Goal: Communication & Community: Connect with others

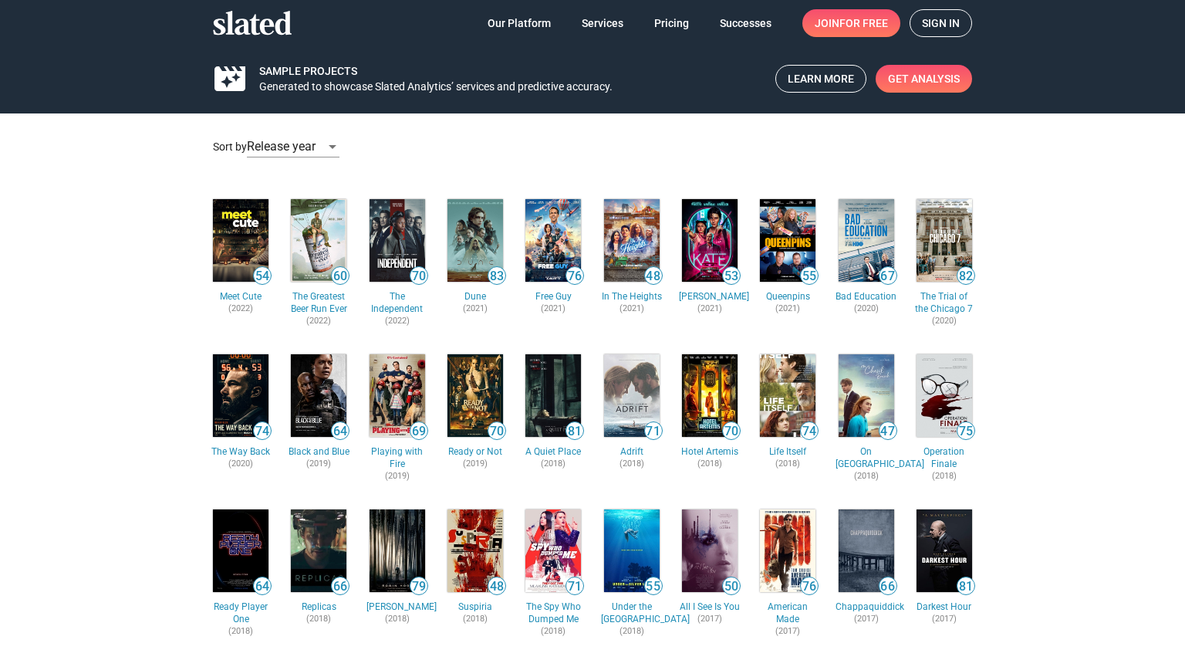
click at [956, 20] on span "Sign in" at bounding box center [941, 23] width 38 height 26
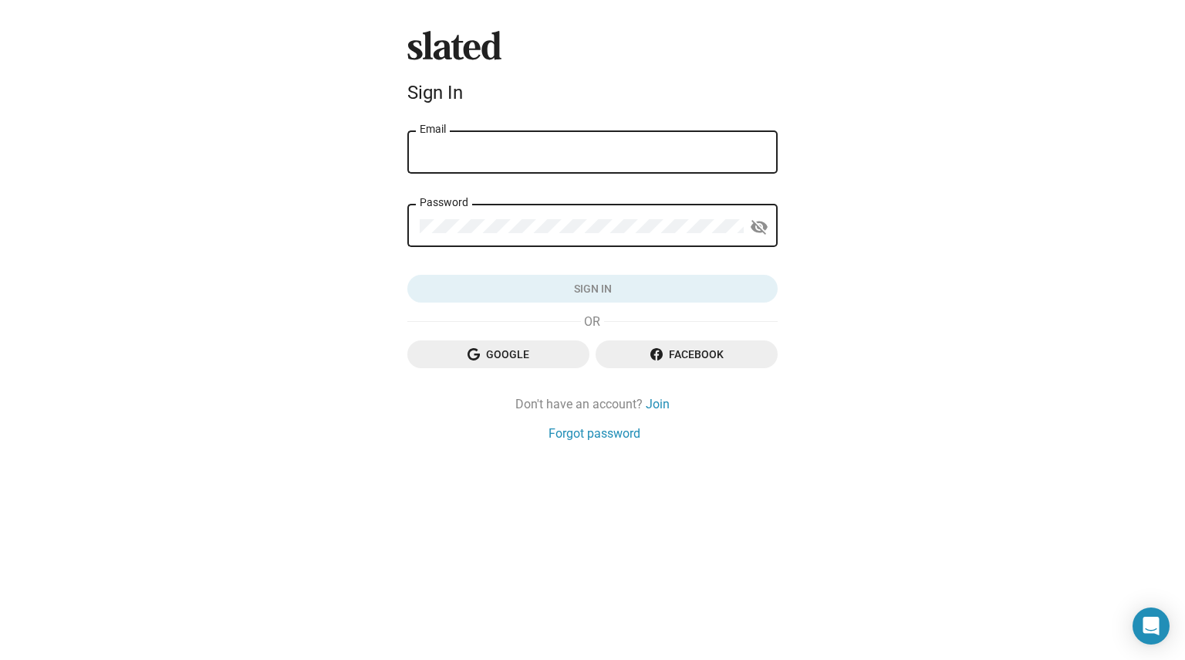
type input "akleyweg@gmail.com"
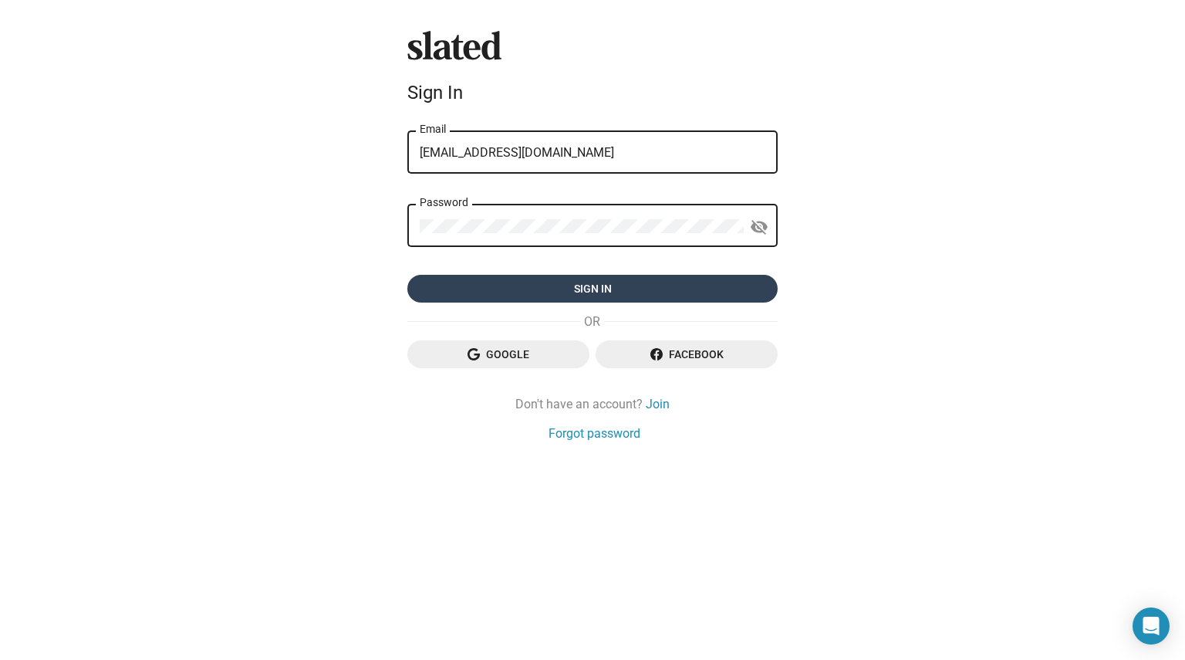
click at [631, 285] on span "Sign in" at bounding box center [593, 289] width 346 height 28
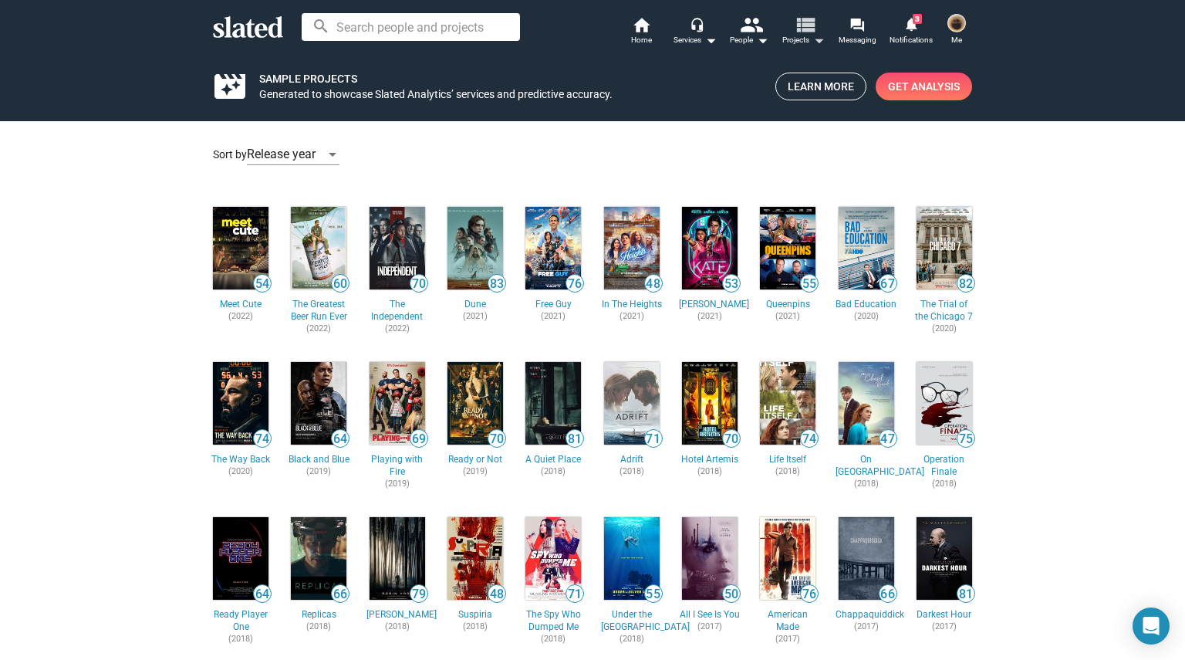
click at [802, 38] on span "Projects arrow_drop_down" at bounding box center [803, 40] width 42 height 19
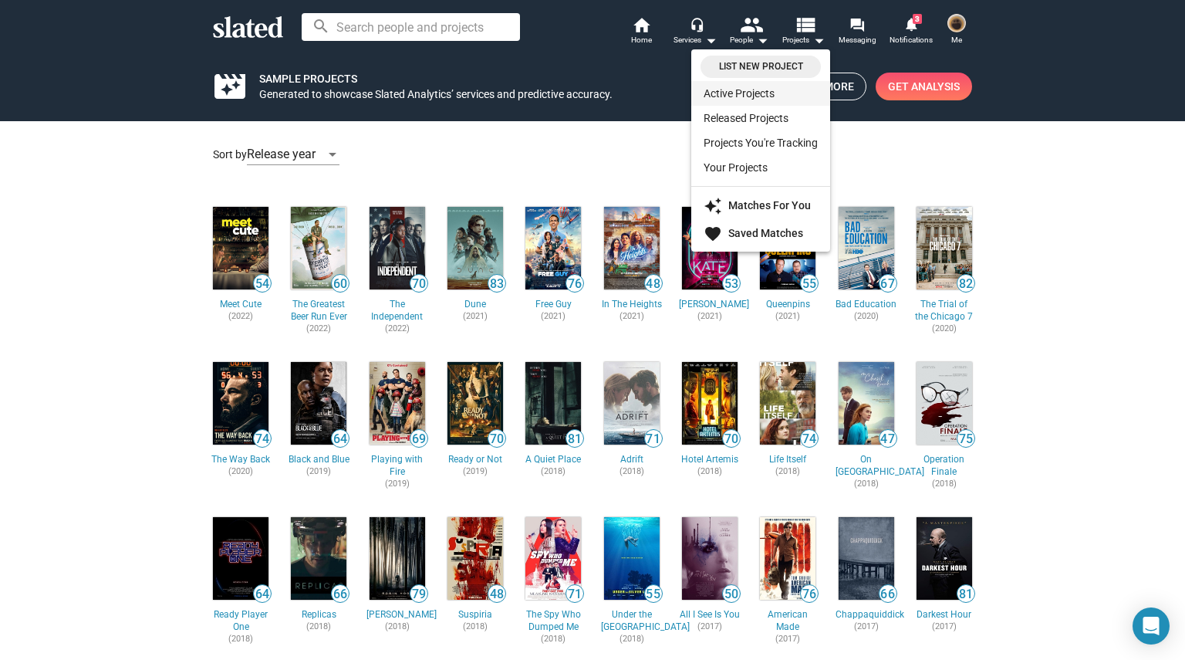
click at [745, 96] on link "Active Projects" at bounding box center [760, 93] width 139 height 25
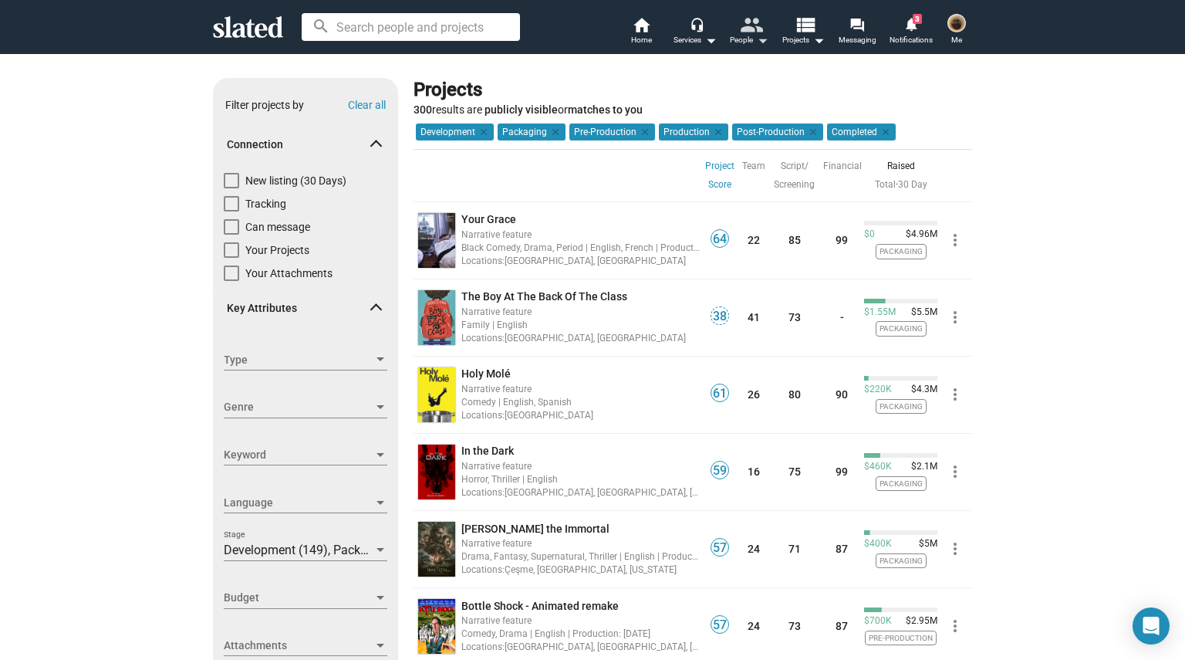
click at [761, 37] on mat-icon "arrow_drop_down" at bounding box center [762, 40] width 19 height 19
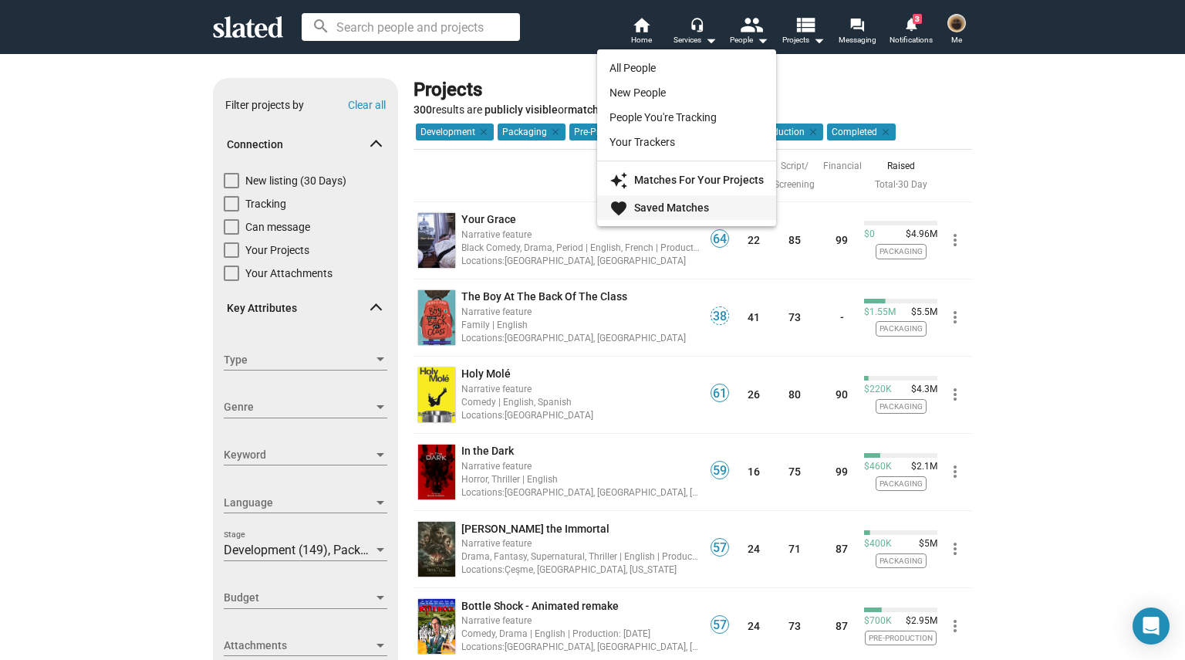
click at [698, 201] on strong "Saved Matches" at bounding box center [671, 207] width 75 height 12
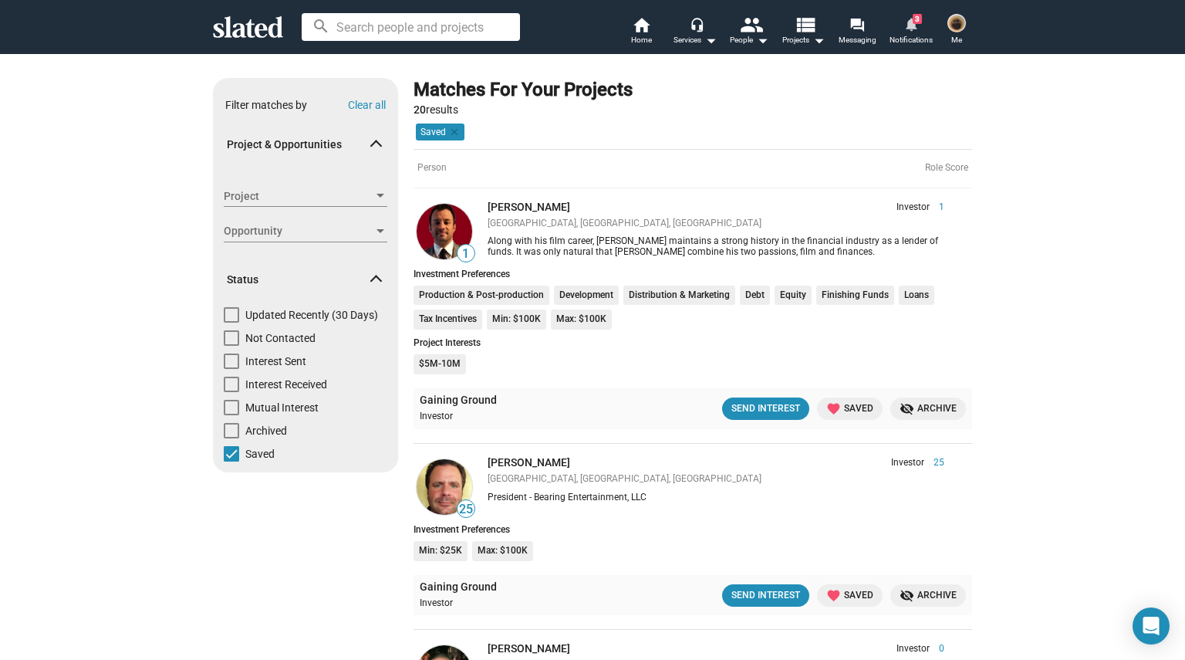
click at [901, 36] on span "Notifications" at bounding box center [910, 40] width 43 height 19
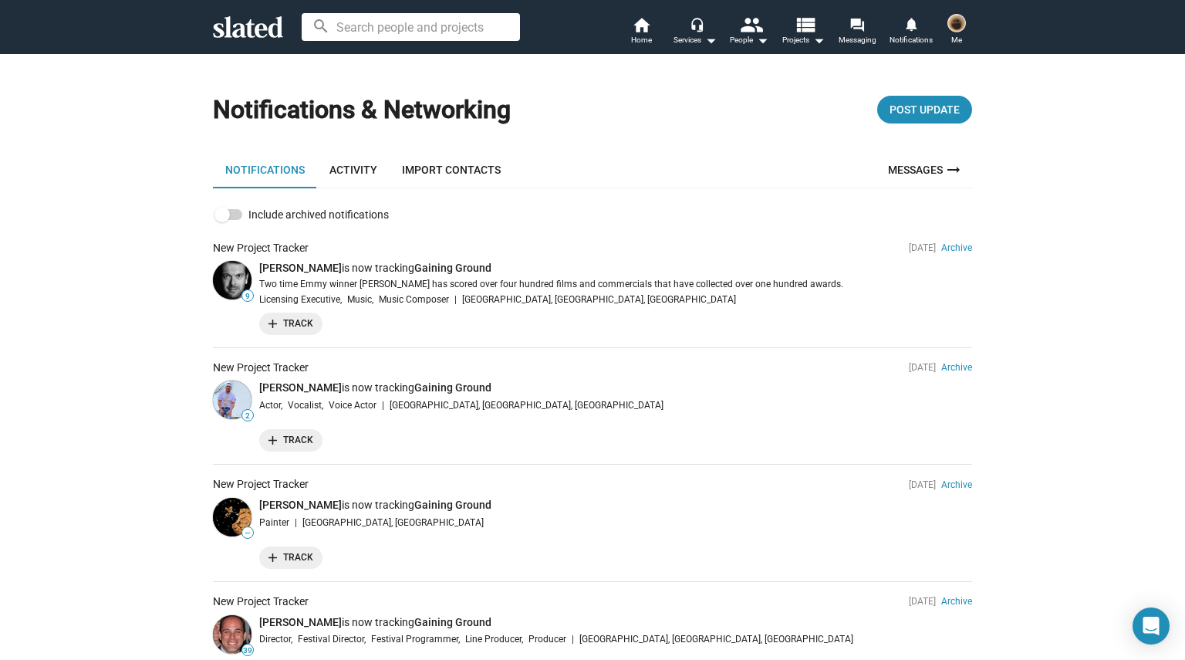
click at [355, 157] on link "Activity" at bounding box center [353, 169] width 73 height 37
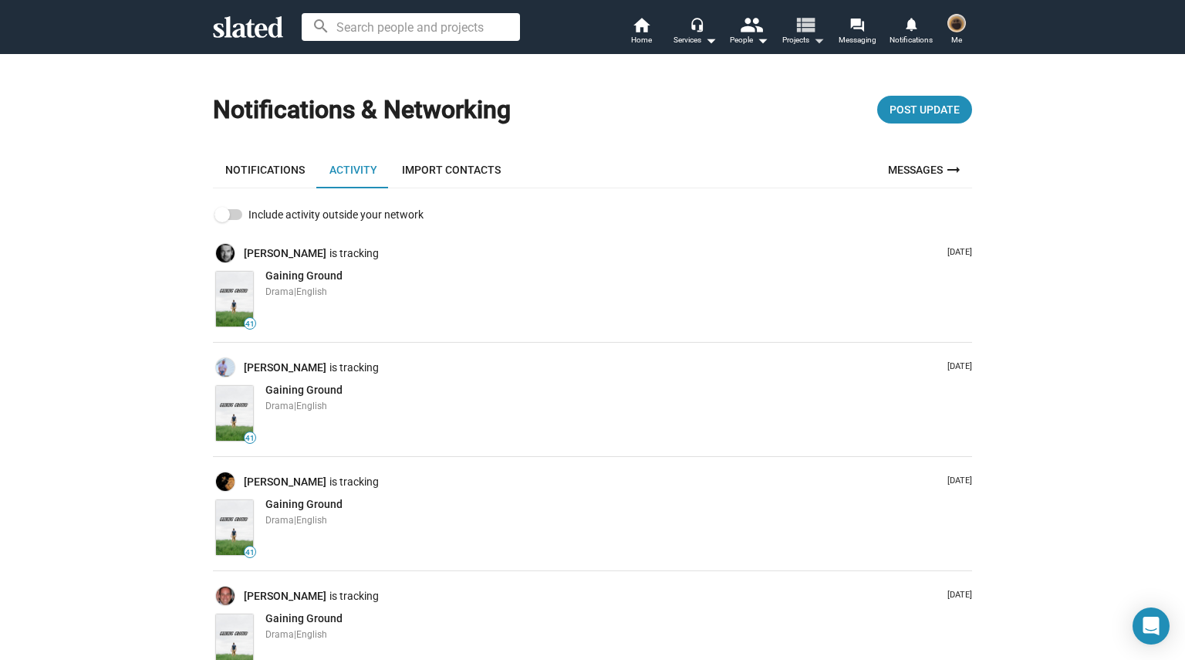
click at [810, 46] on mat-icon "arrow_drop_down" at bounding box center [818, 40] width 19 height 19
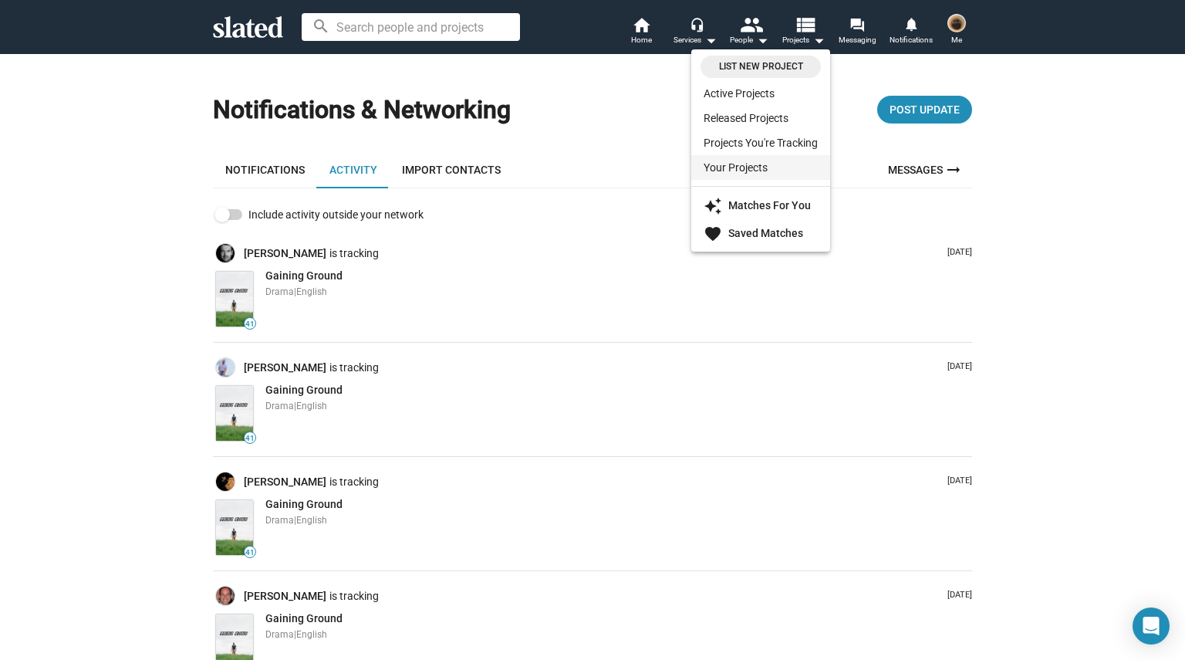
click at [745, 162] on link "Your Projects" at bounding box center [760, 167] width 139 height 25
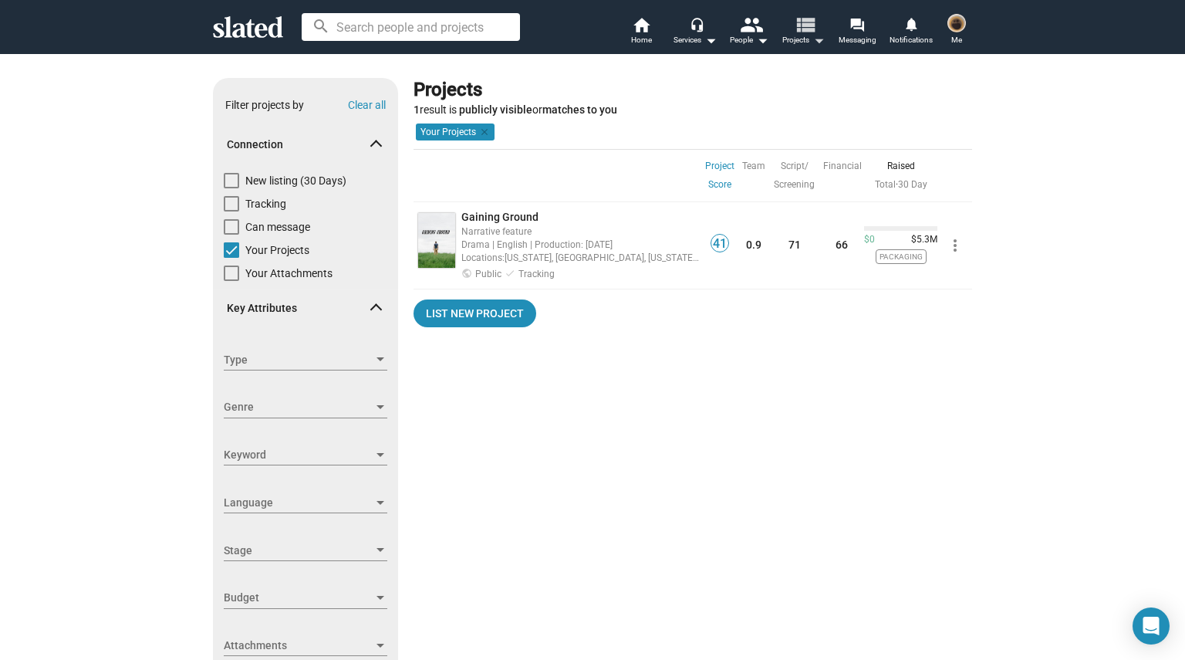
click at [812, 41] on mat-icon "arrow_drop_down" at bounding box center [818, 40] width 19 height 19
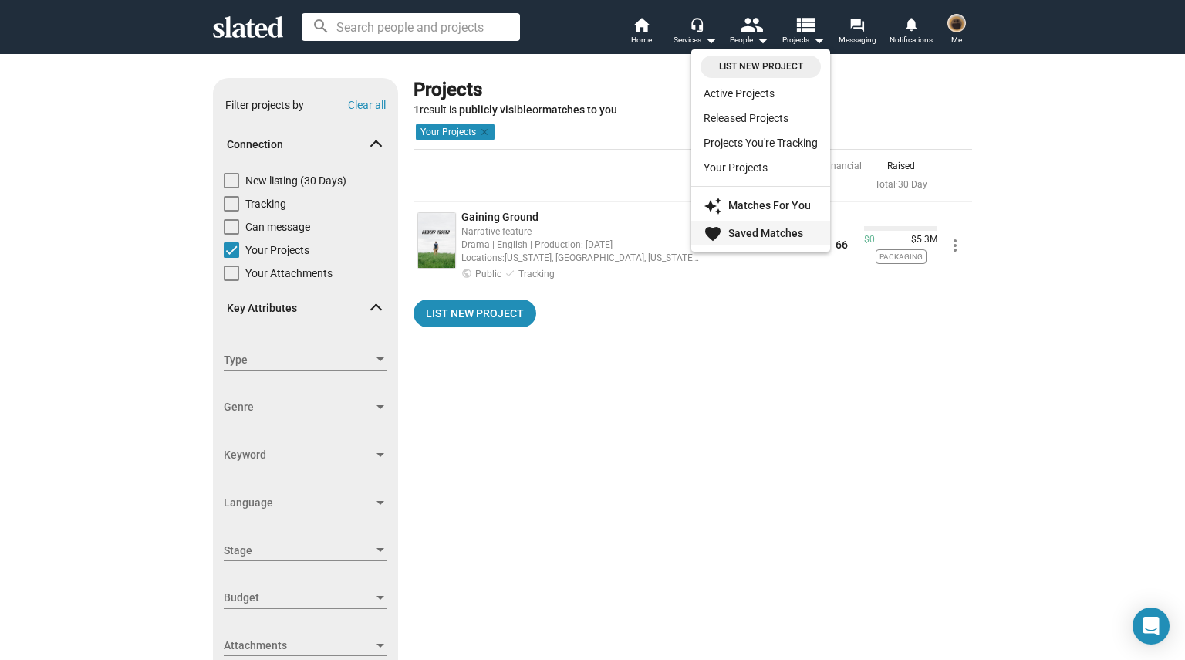
click at [773, 228] on strong "Saved Matches" at bounding box center [765, 233] width 75 height 12
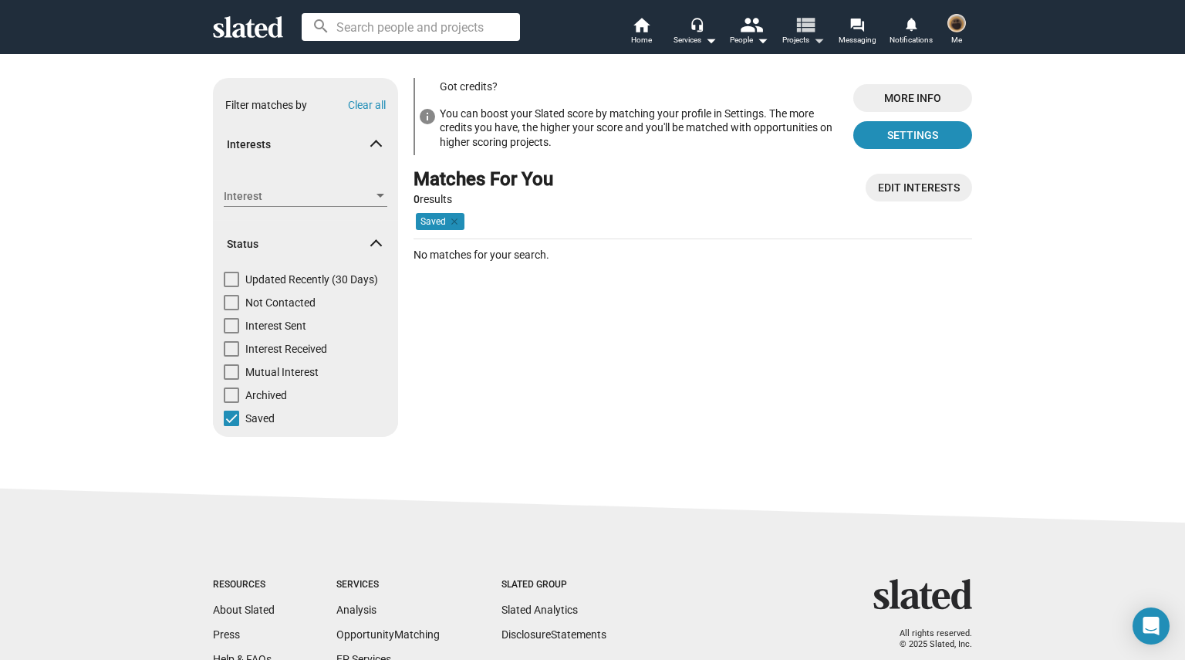
click at [821, 35] on mat-icon "arrow_drop_down" at bounding box center [818, 40] width 19 height 19
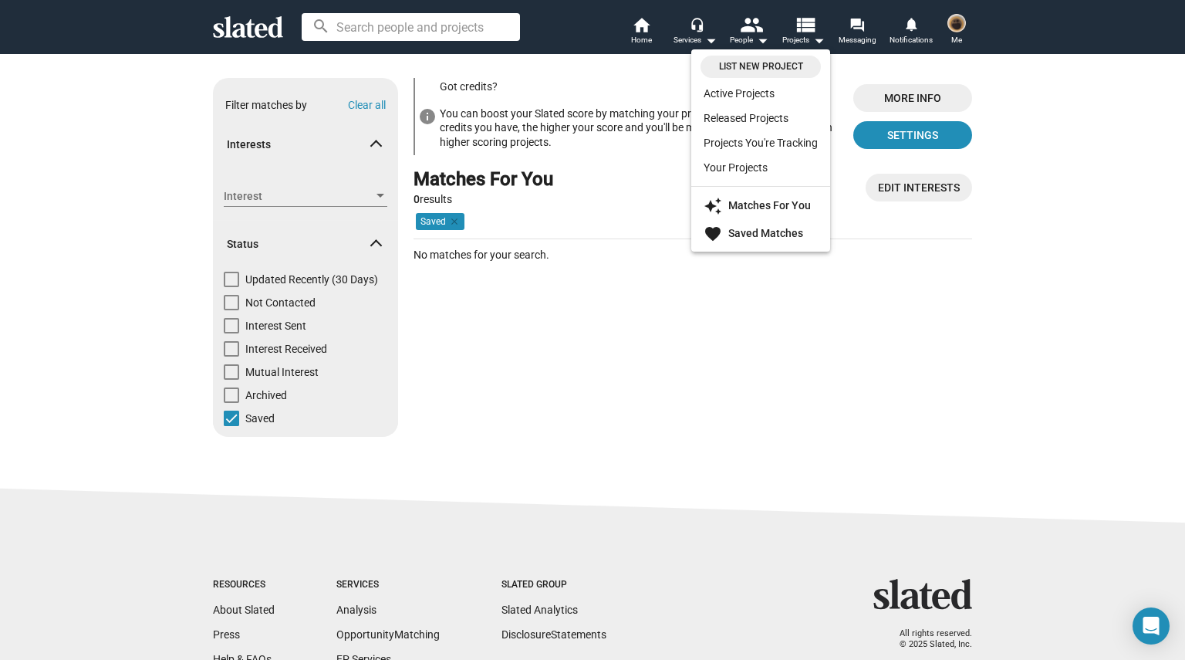
click at [750, 36] on div at bounding box center [592, 330] width 1185 height 660
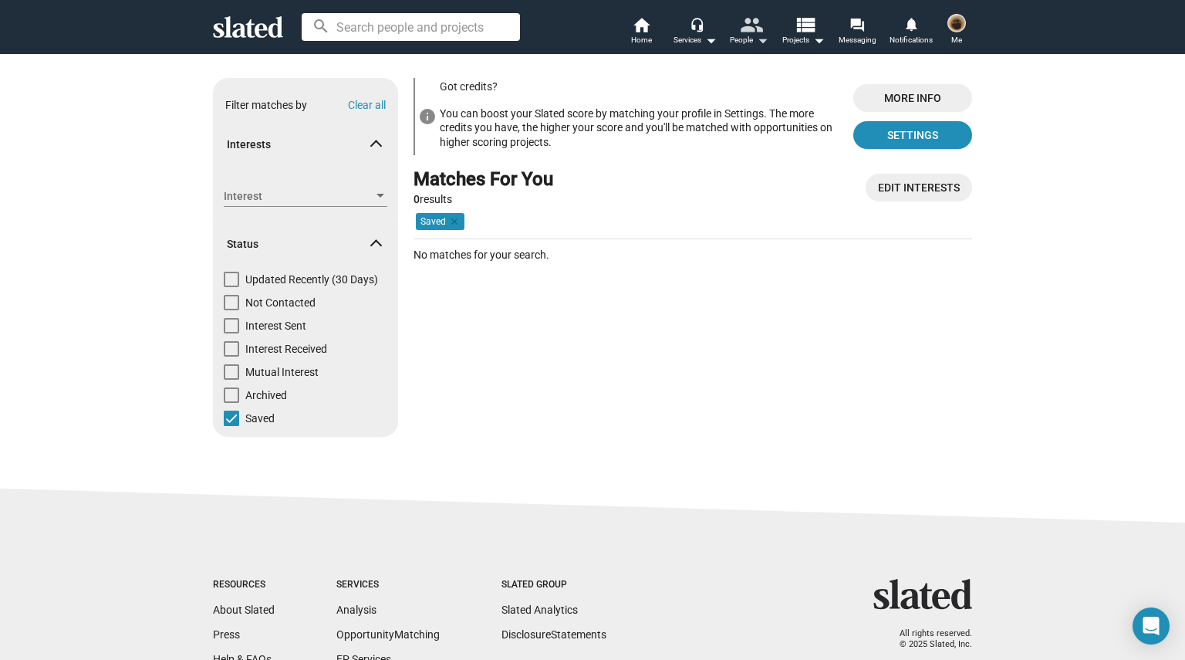
click at [750, 35] on mat-icon "people" at bounding box center [751, 24] width 22 height 22
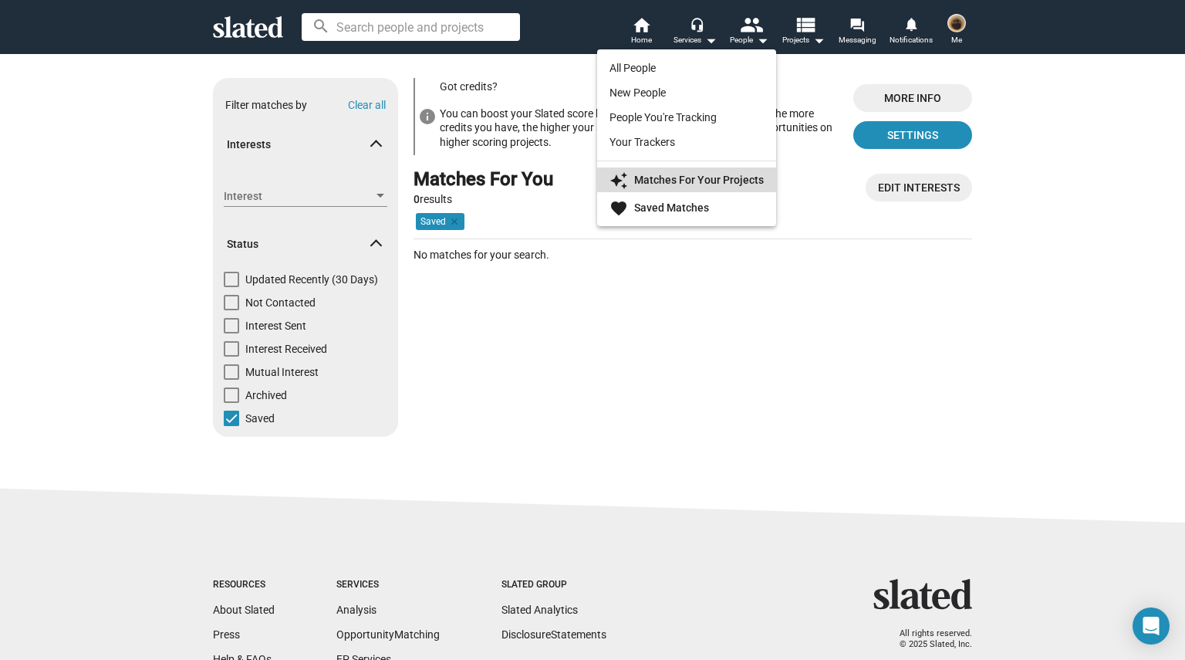
click at [714, 177] on strong "Matches For Your Projects" at bounding box center [699, 180] width 130 height 12
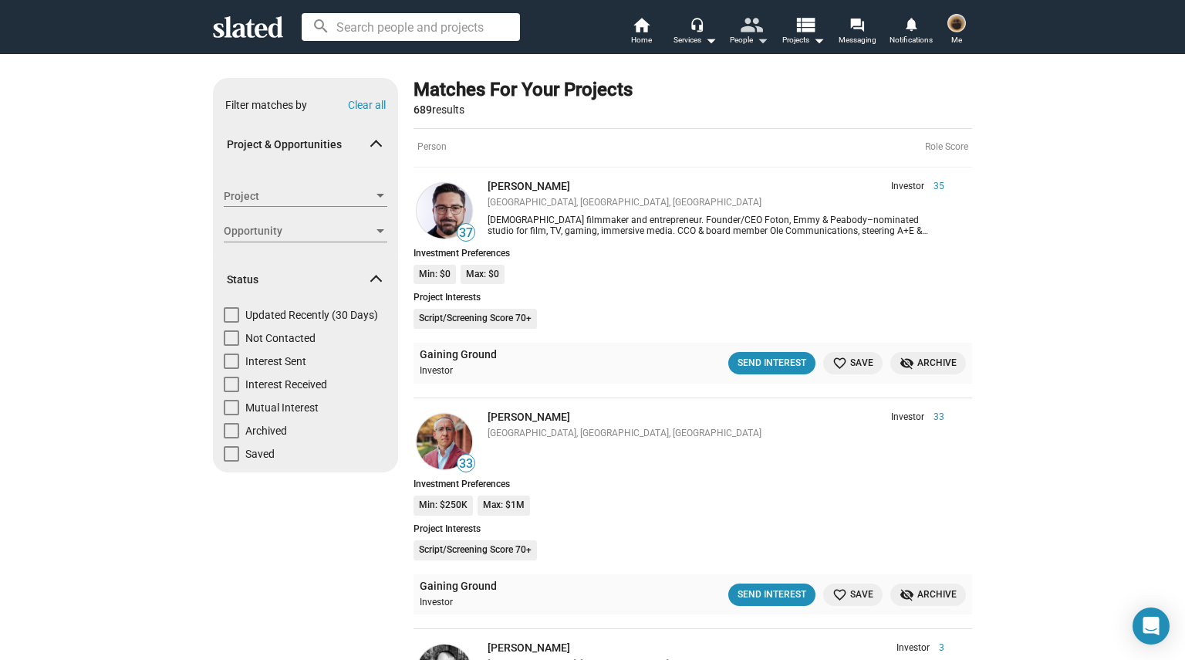
click at [759, 42] on mat-icon "arrow_drop_down" at bounding box center [762, 40] width 19 height 19
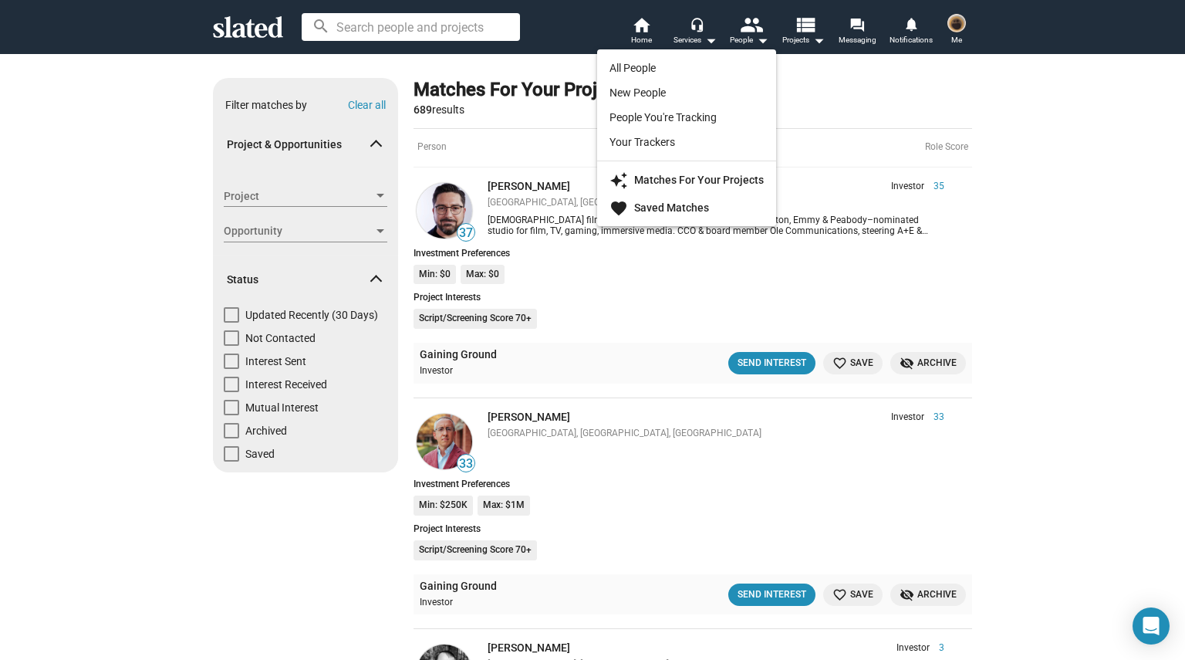
click at [800, 40] on div at bounding box center [592, 330] width 1185 height 660
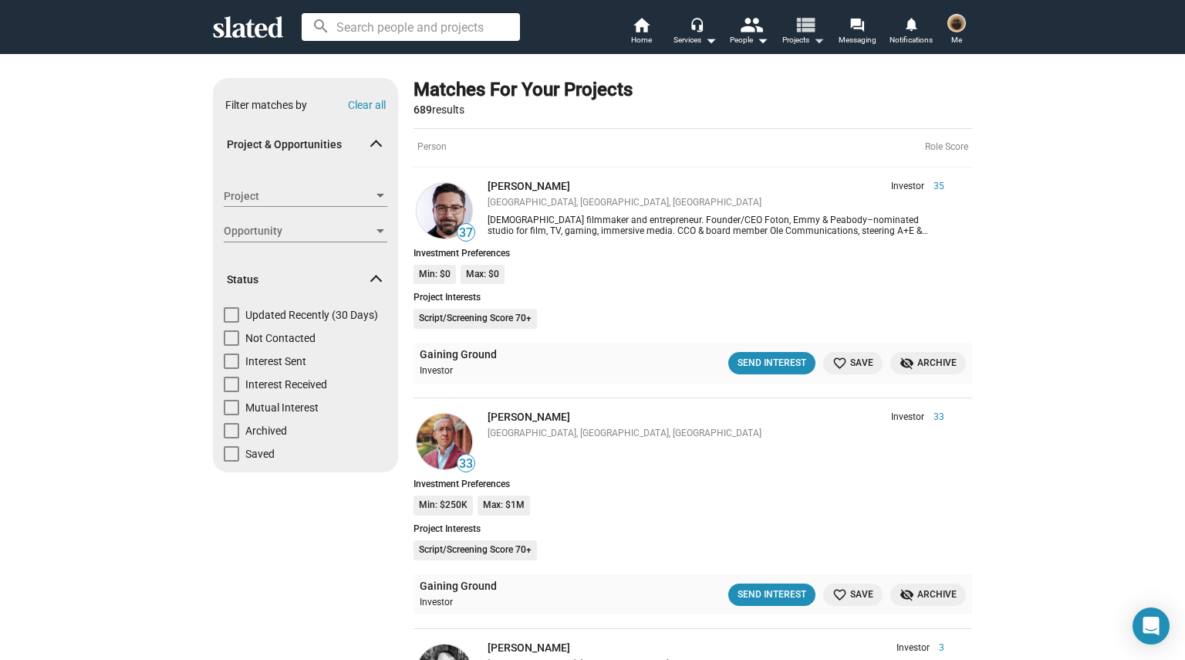
click at [800, 40] on span "Projects arrow_drop_down" at bounding box center [803, 40] width 42 height 19
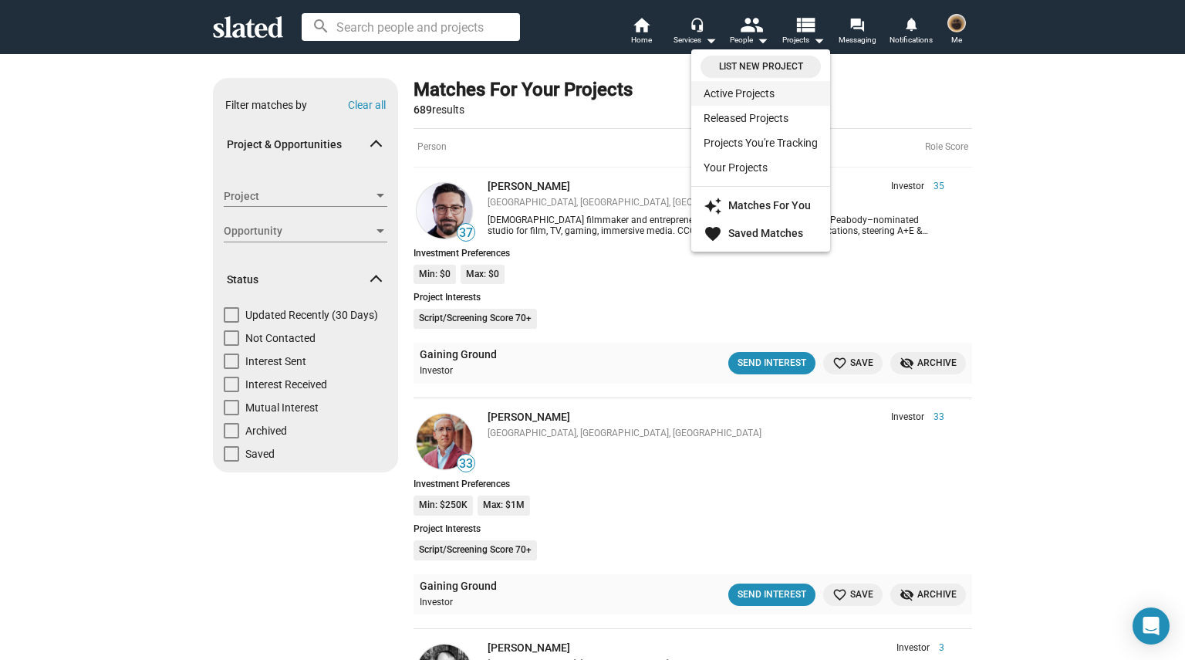
click at [799, 89] on link "Active Projects" at bounding box center [760, 93] width 139 height 25
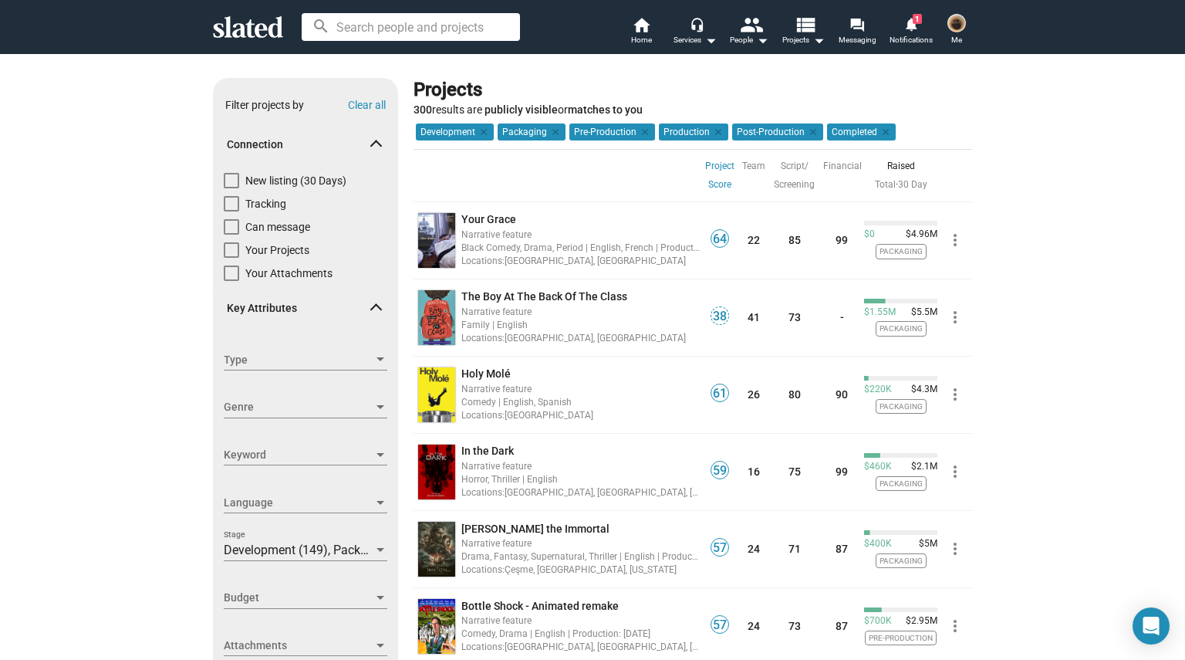
click at [715, 177] on link "Project Score" at bounding box center [719, 175] width 29 height 37
click at [808, 35] on mat-icon "view_list" at bounding box center [805, 24] width 22 height 22
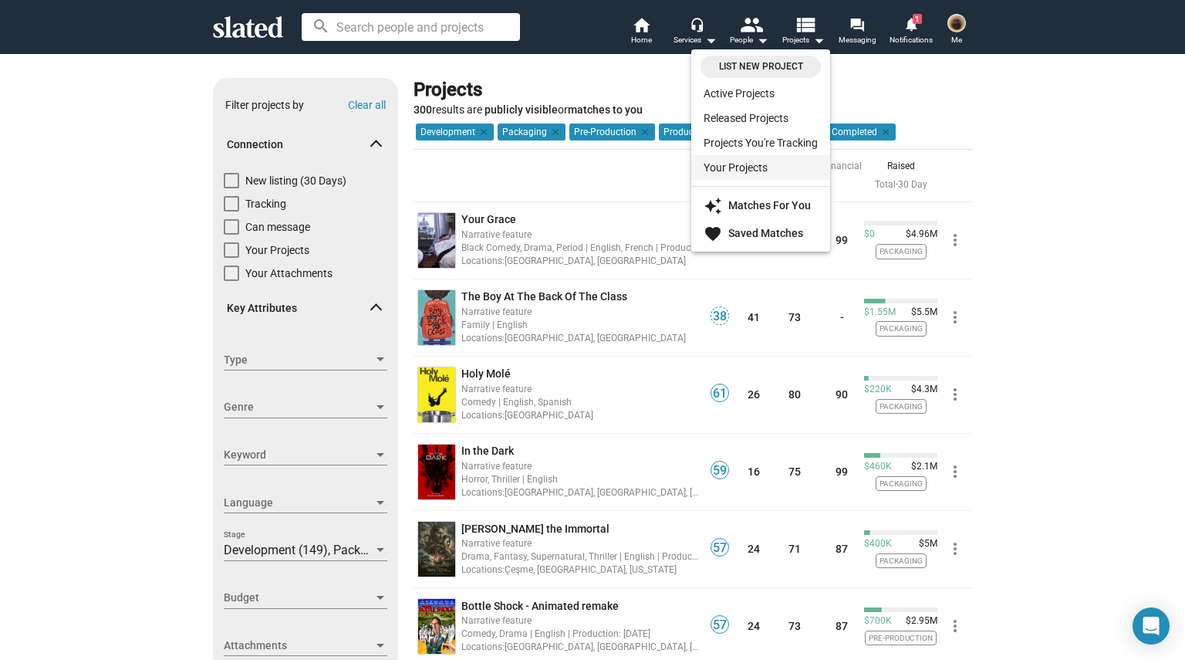
click at [752, 167] on link "Your Projects" at bounding box center [760, 167] width 139 height 25
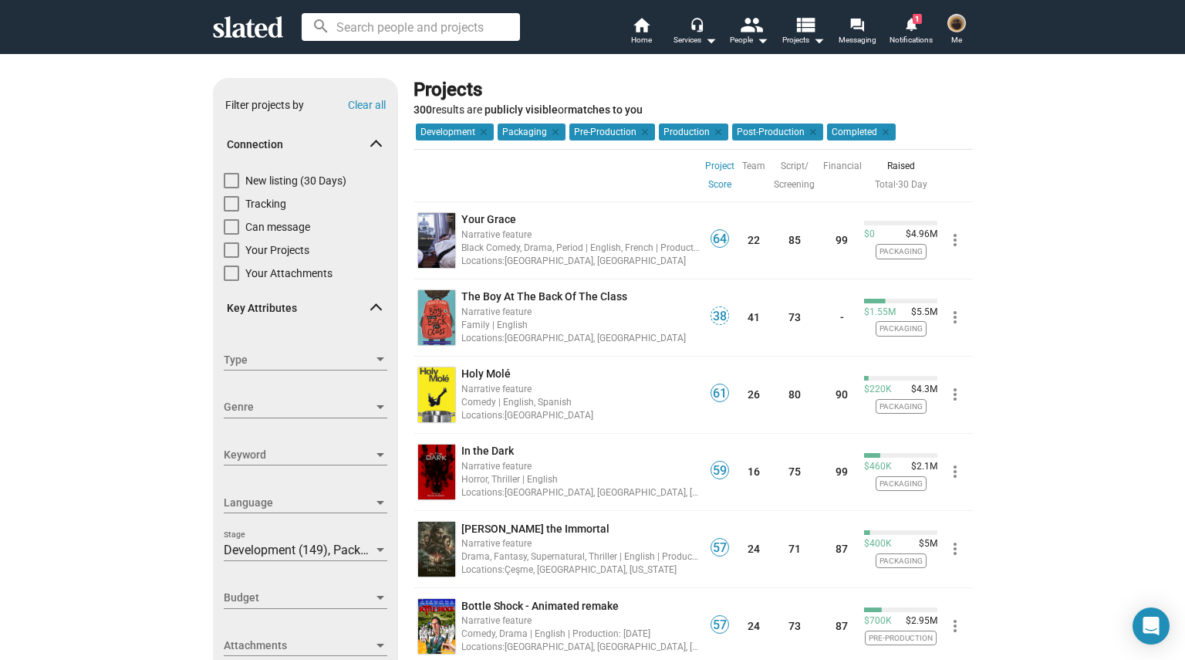
click at [717, 172] on link "Project Score" at bounding box center [719, 175] width 29 height 37
click at [705, 183] on link "Project Score" at bounding box center [719, 175] width 29 height 37
click at [913, 34] on span "Notifications" at bounding box center [910, 40] width 43 height 19
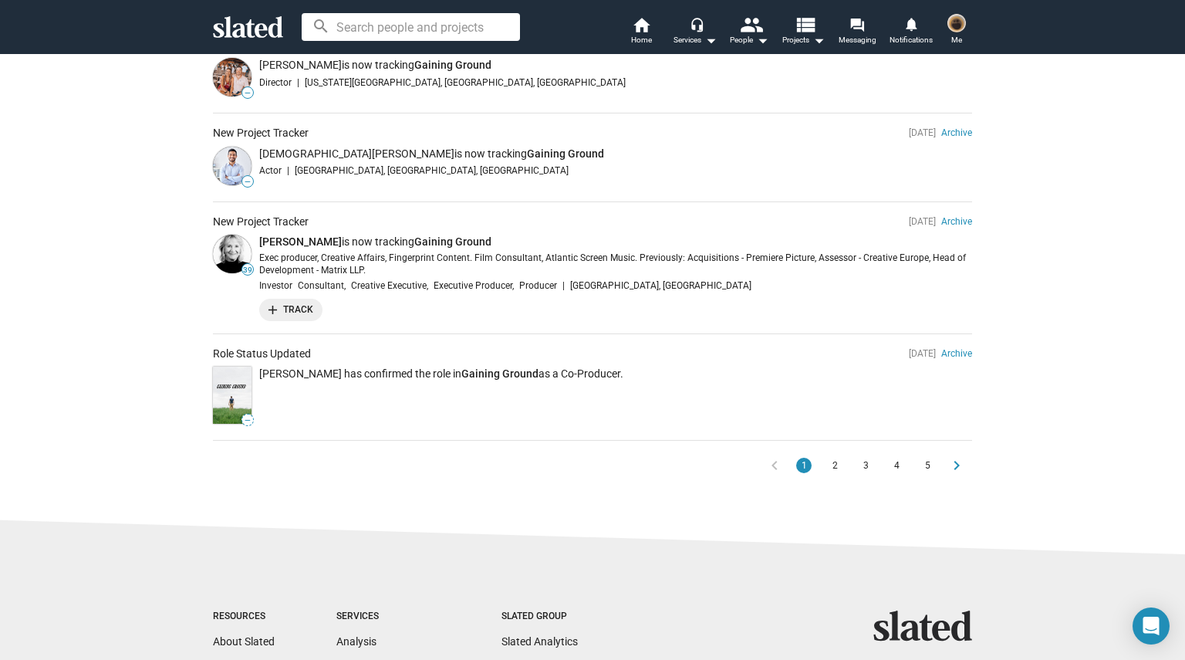
scroll to position [1085, 0]
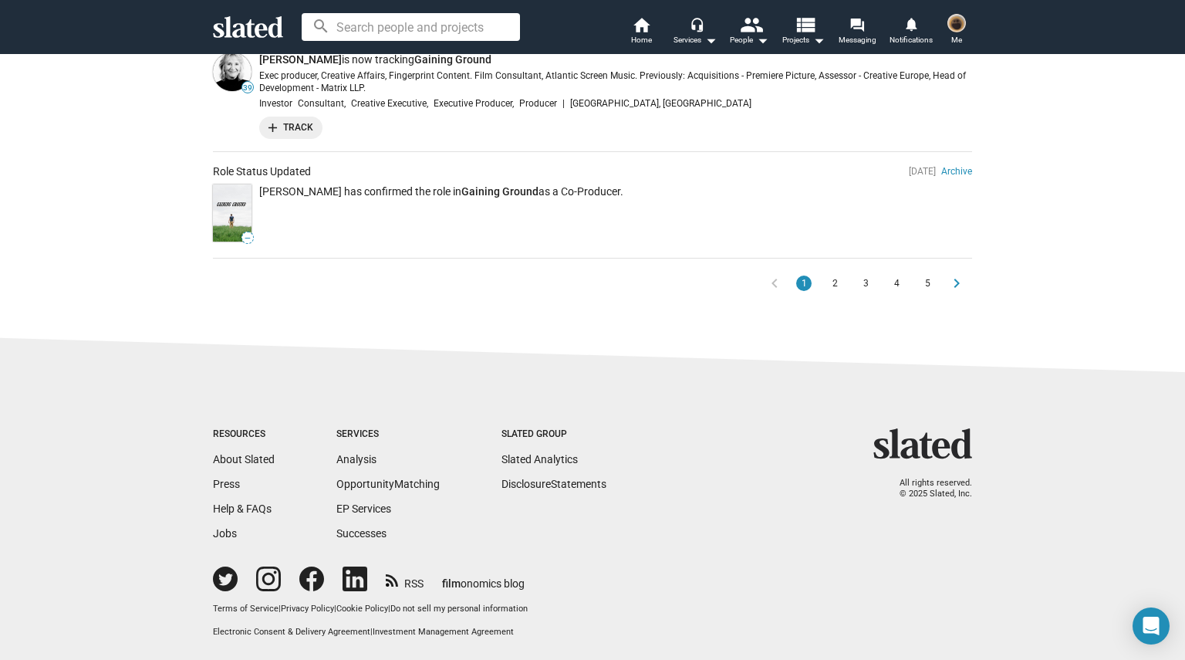
click at [829, 275] on span "2" at bounding box center [835, 282] width 12 height 15
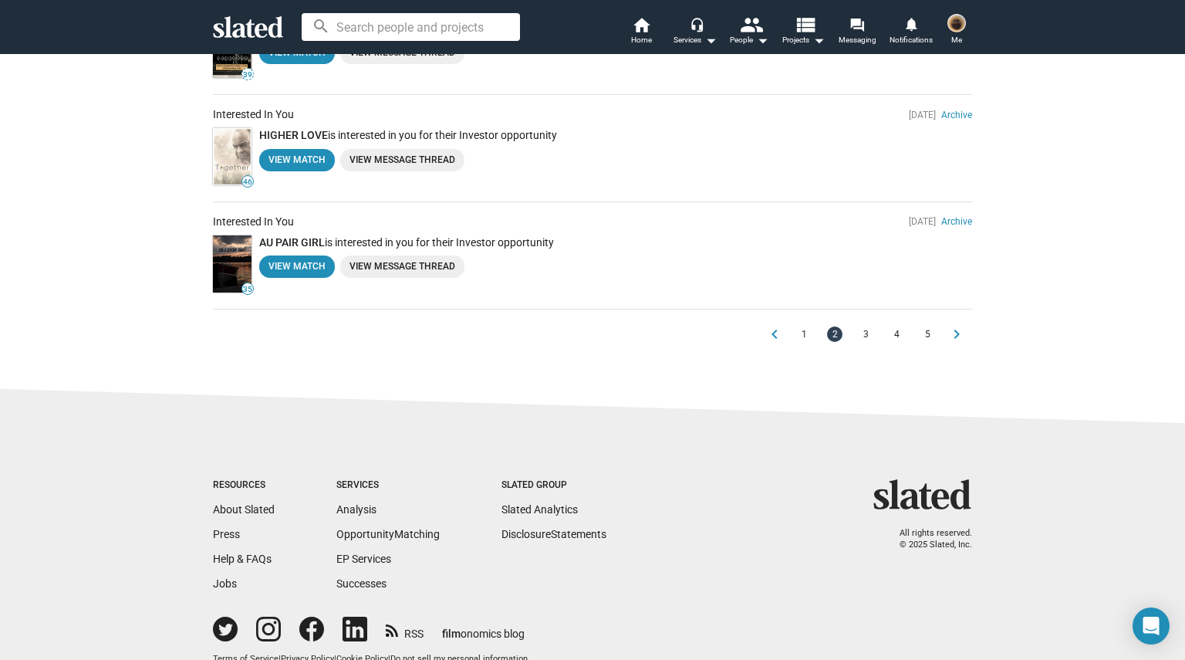
scroll to position [1132, 0]
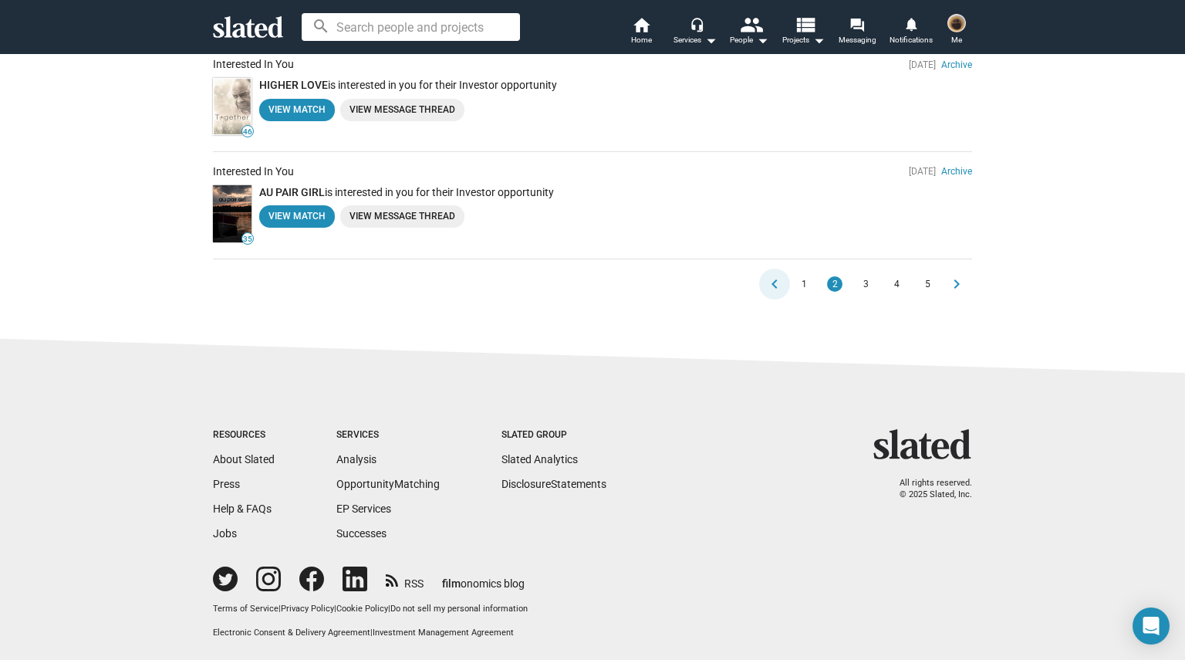
click at [781, 278] on span "chevron_left" at bounding box center [774, 284] width 31 height 19
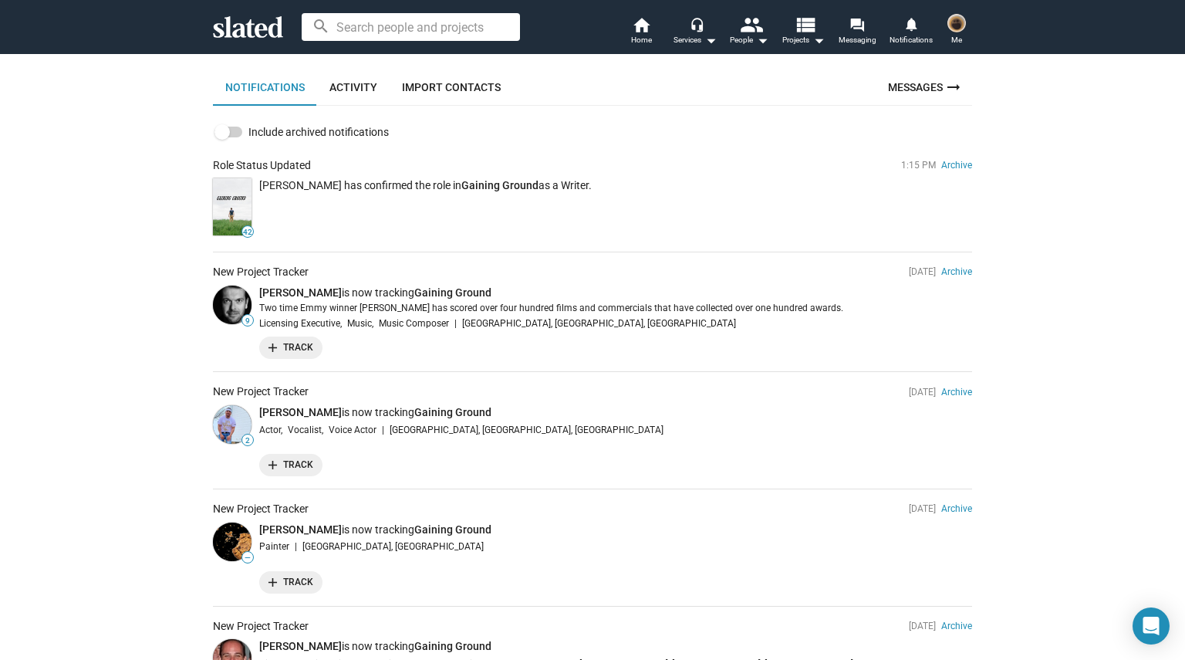
scroll to position [82, 0]
click at [292, 414] on link "Andy Nazario" at bounding box center [300, 413] width 83 height 12
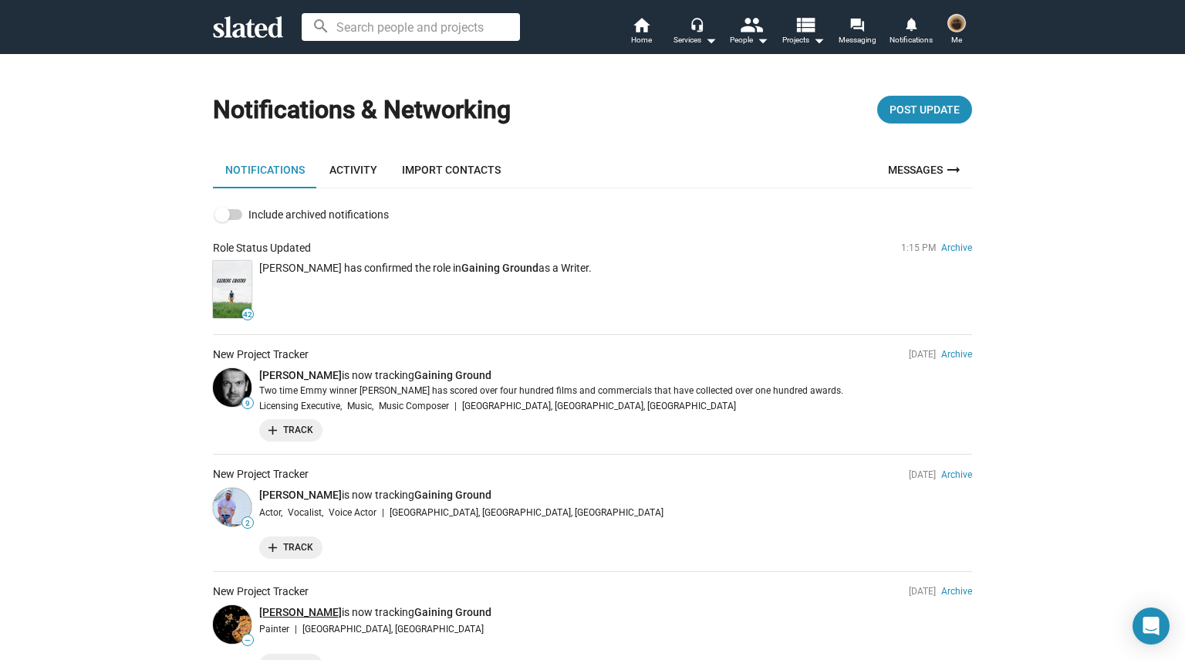
click at [315, 606] on link "[PERSON_NAME]" at bounding box center [300, 612] width 83 height 12
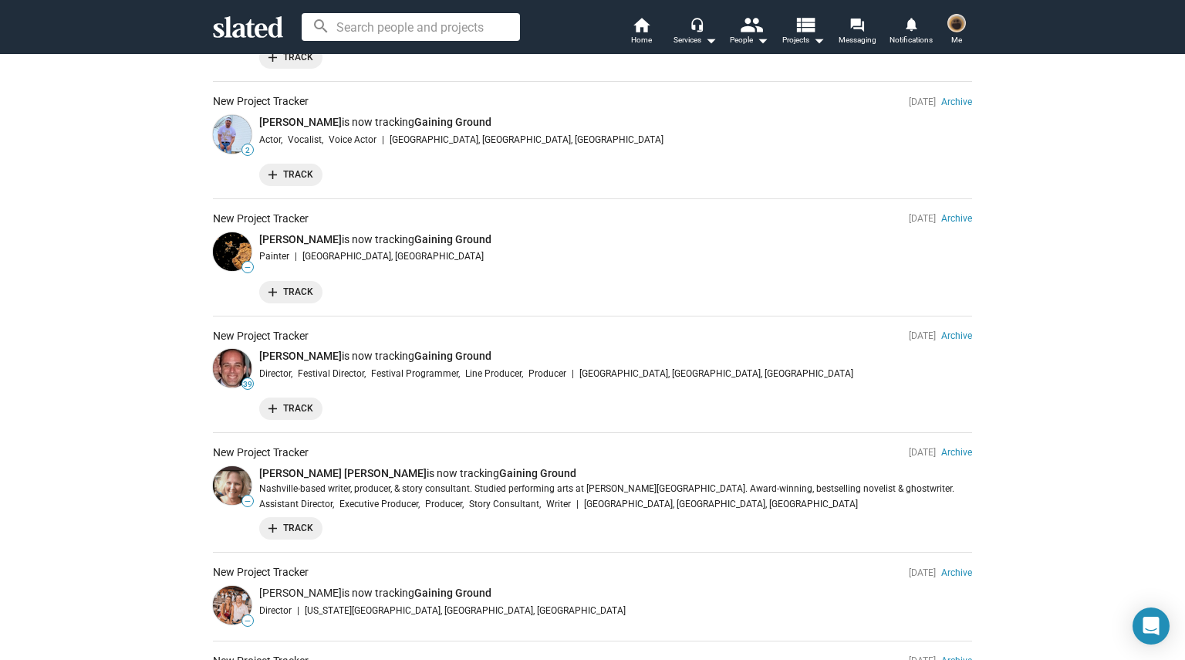
scroll to position [378, 0]
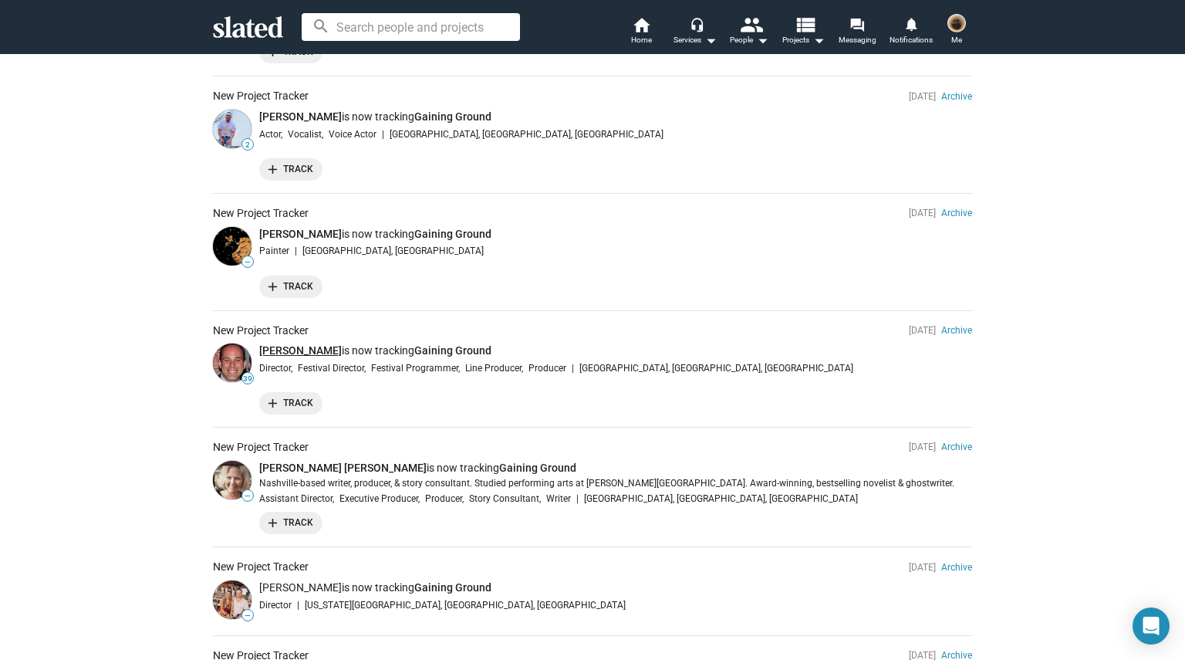
click at [285, 352] on link "William Ostroff" at bounding box center [300, 350] width 83 height 12
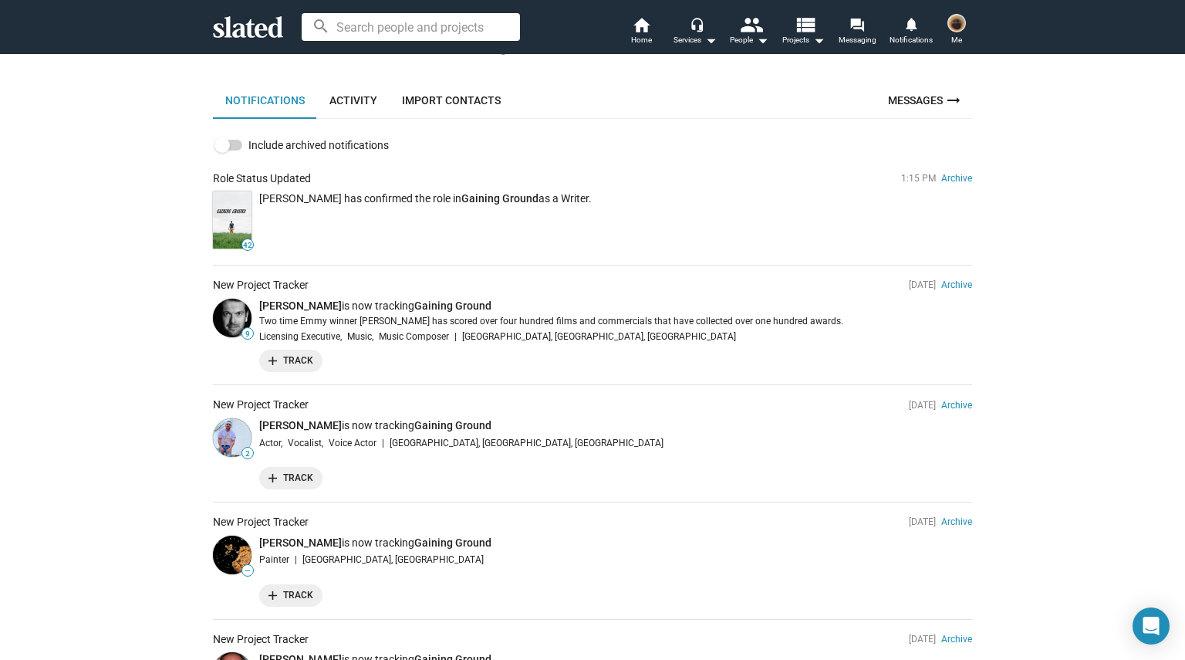
scroll to position [75, 0]
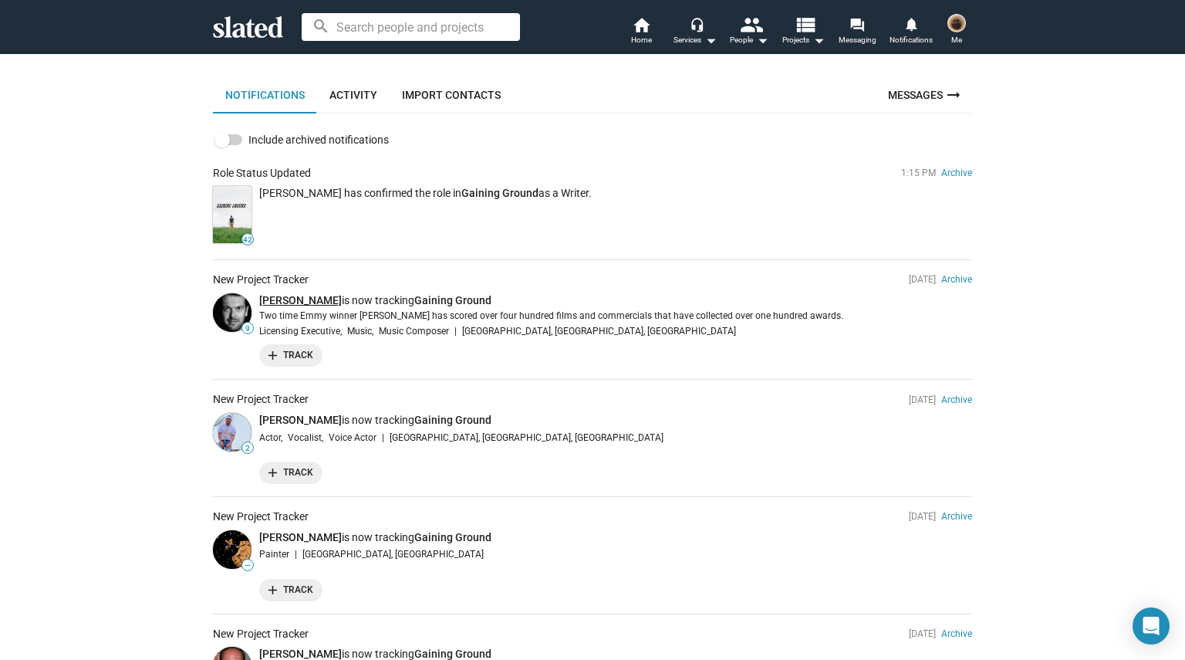
click at [286, 300] on link "Lars Deutsch" at bounding box center [300, 300] width 83 height 12
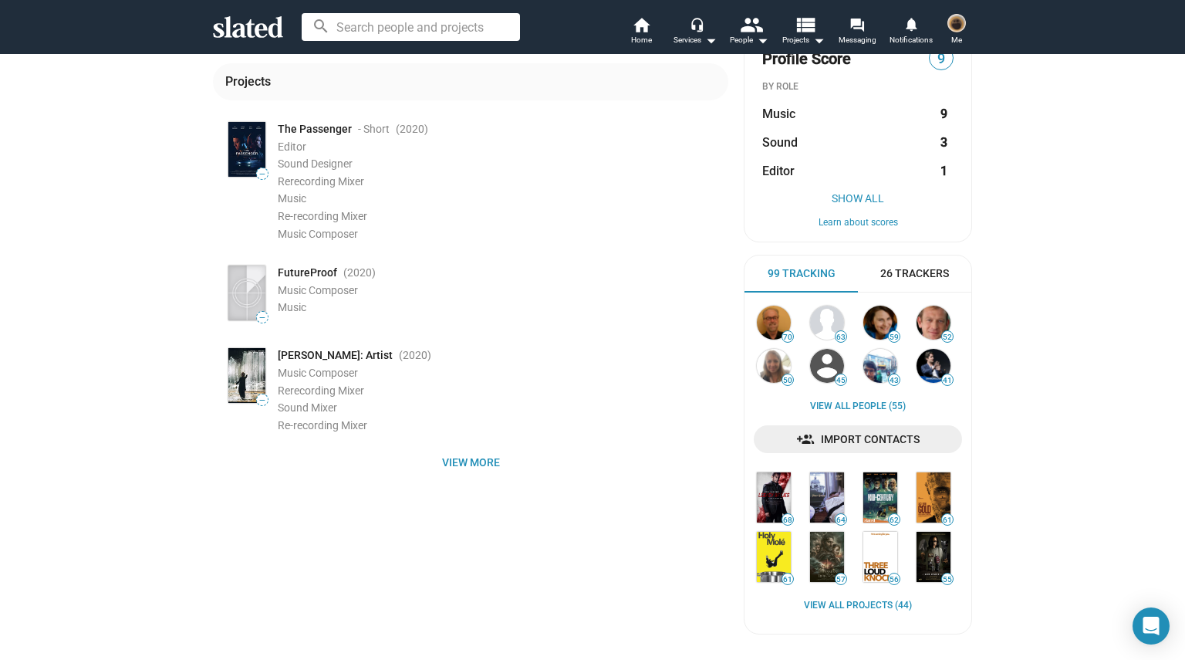
scroll to position [229, 0]
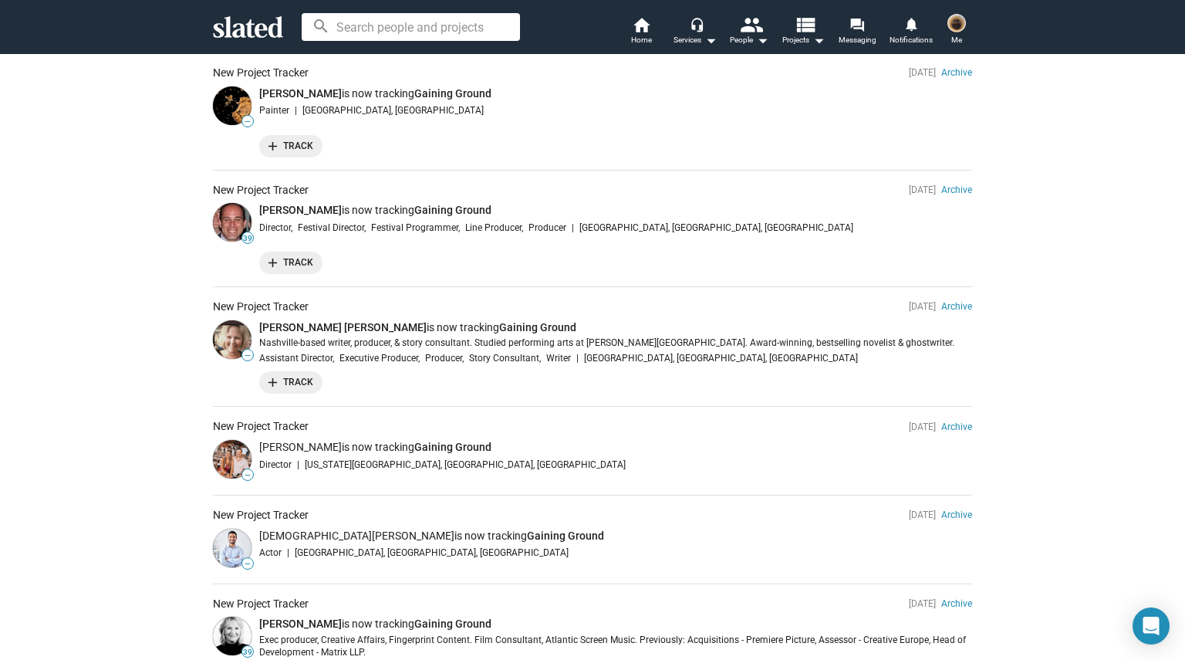
scroll to position [520, 0]
click at [238, 455] on img at bounding box center [232, 457] width 39 height 39
click at [231, 451] on img at bounding box center [232, 457] width 39 height 39
click at [231, 352] on img at bounding box center [232, 338] width 39 height 39
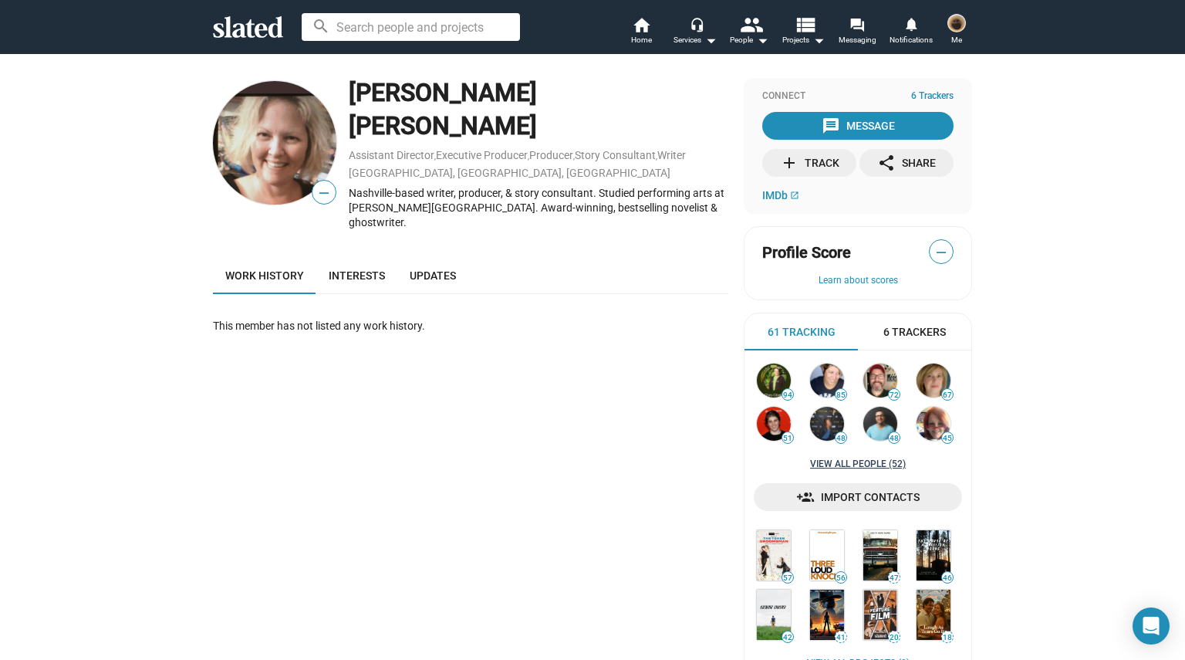
click at [847, 461] on link "View all People (52)" at bounding box center [858, 464] width 96 height 12
